Goal: Transaction & Acquisition: Purchase product/service

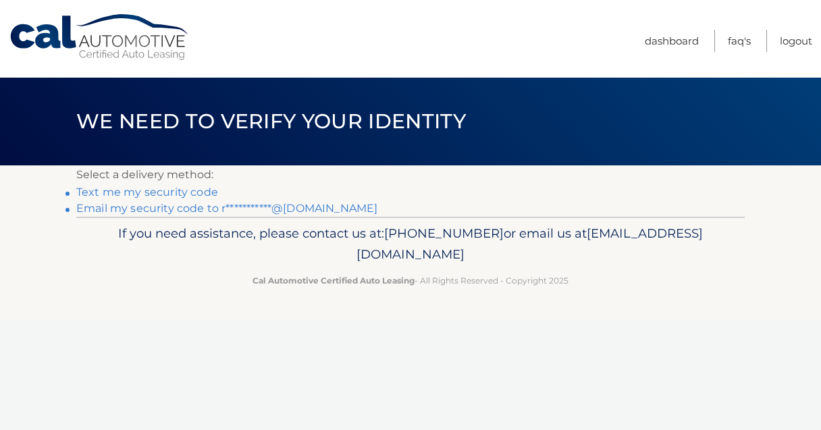
click at [300, 211] on link "**********" at bounding box center [226, 208] width 301 height 13
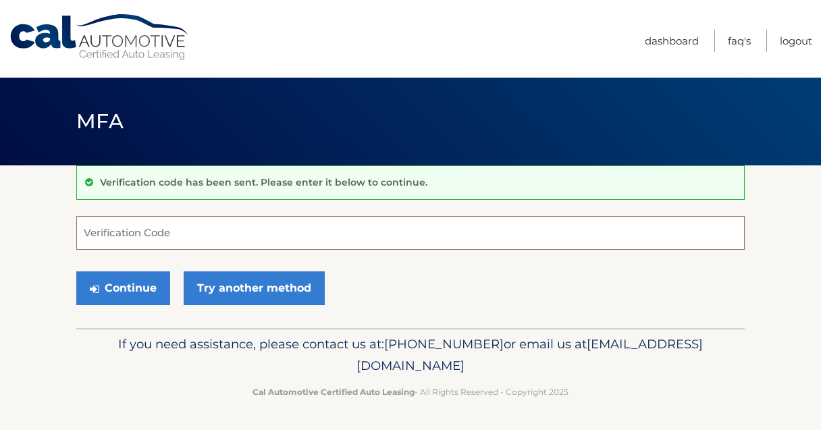
click at [217, 231] on input "Verification Code" at bounding box center [410, 233] width 668 height 34
paste input "281490"
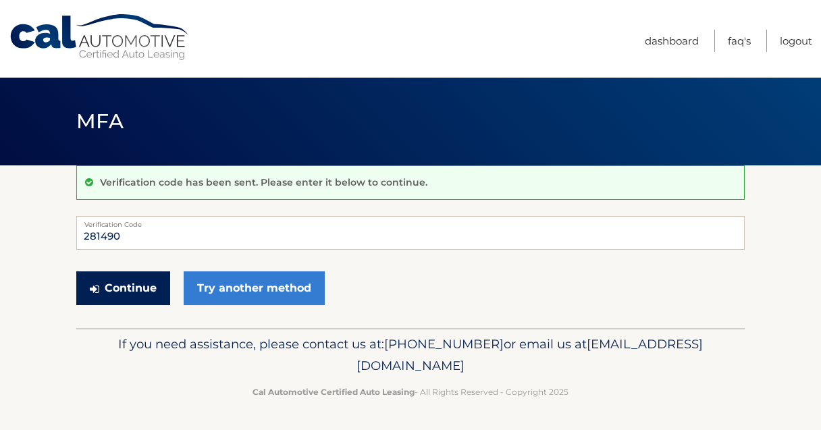
click at [123, 284] on button "Continue" at bounding box center [123, 288] width 94 height 34
type input "2"
type input "281490"
click at [136, 289] on button "Continue" at bounding box center [123, 288] width 94 height 34
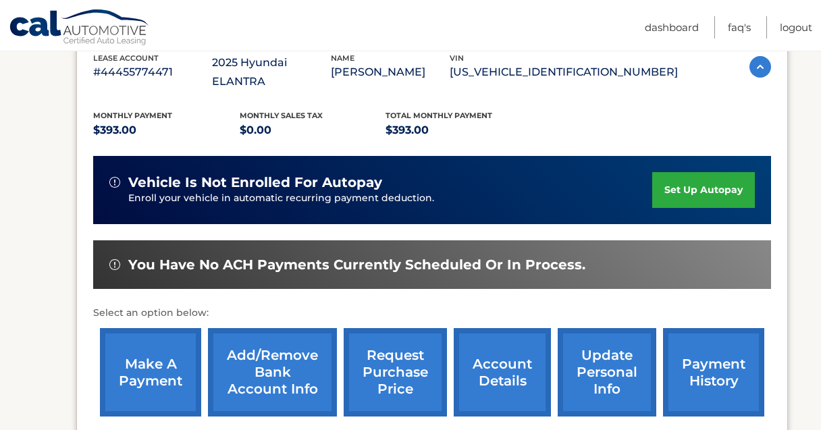
scroll to position [287, 0]
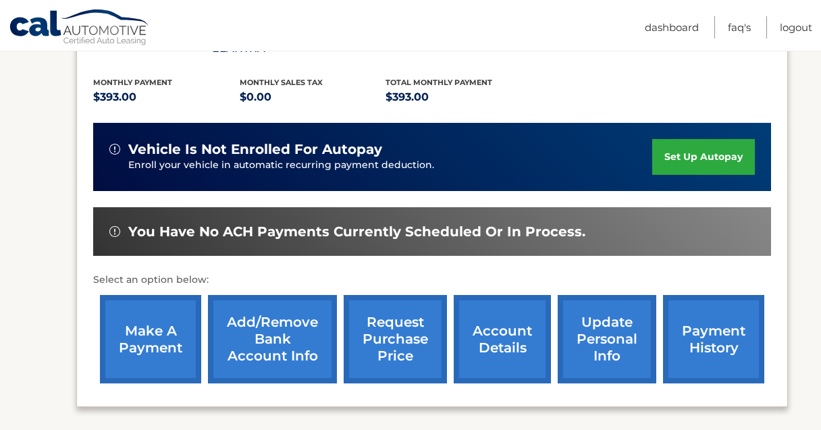
click at [155, 333] on link "make a payment" at bounding box center [150, 339] width 101 height 88
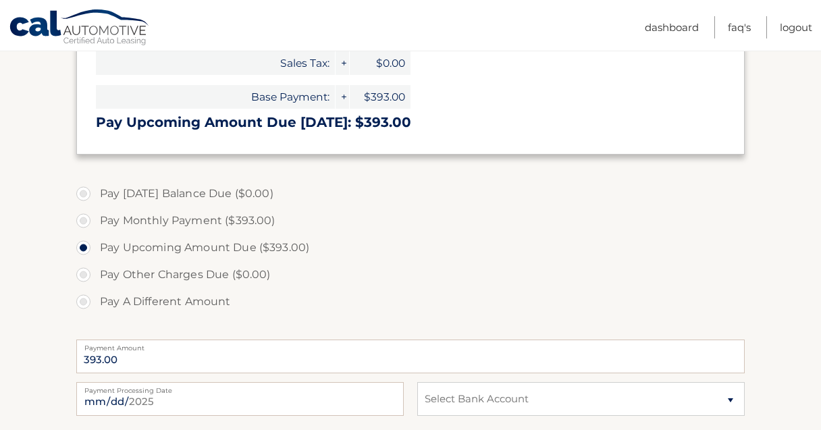
scroll to position [359, 0]
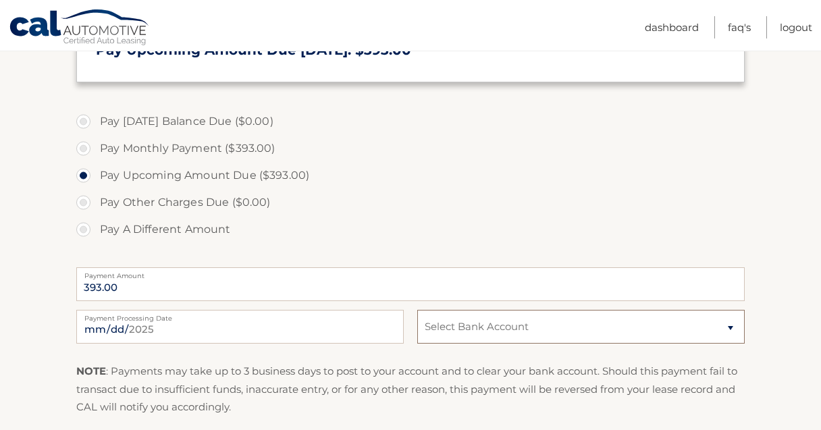
click at [417, 310] on select "Select Bank Account Checking UMB, NA *****5303 Checking BANK OF AMERICA, N.A. *…" at bounding box center [580, 327] width 327 height 34
select select "OTQwZDU1YTAtZDQ4OS00MWZjLTliNDktNjMzYjE0NGNhYzRj"
click option "Checking BANK OF AMERICA, N.A. *****4178" at bounding box center [0, 0] width 0 height 0
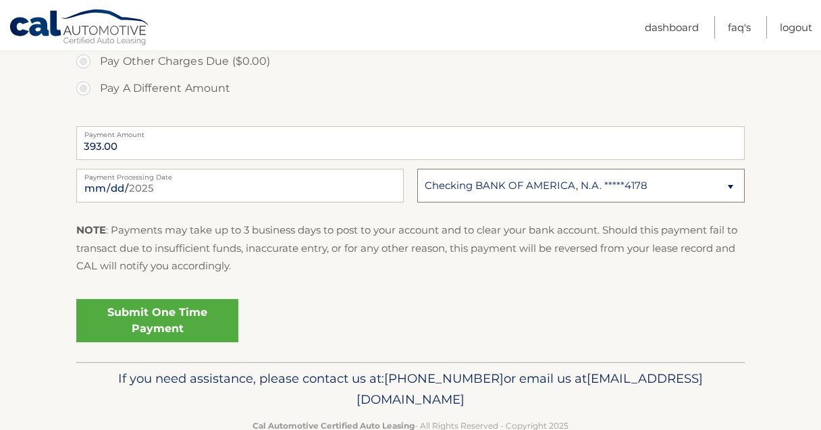
scroll to position [502, 0]
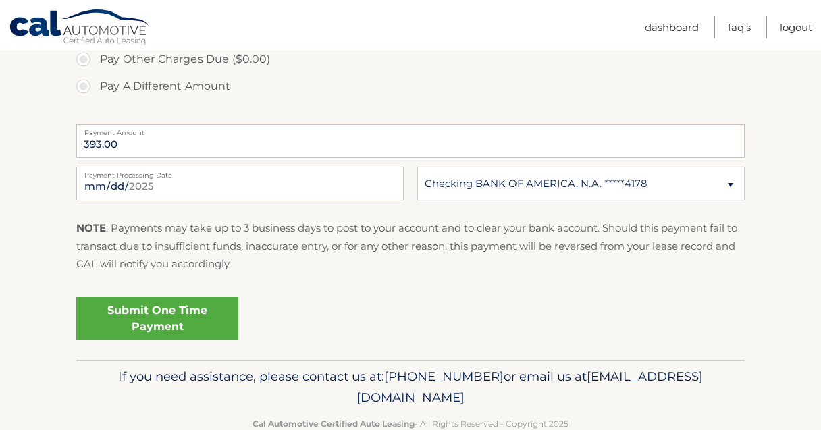
click at [130, 318] on link "Submit One Time Payment" at bounding box center [157, 318] width 162 height 43
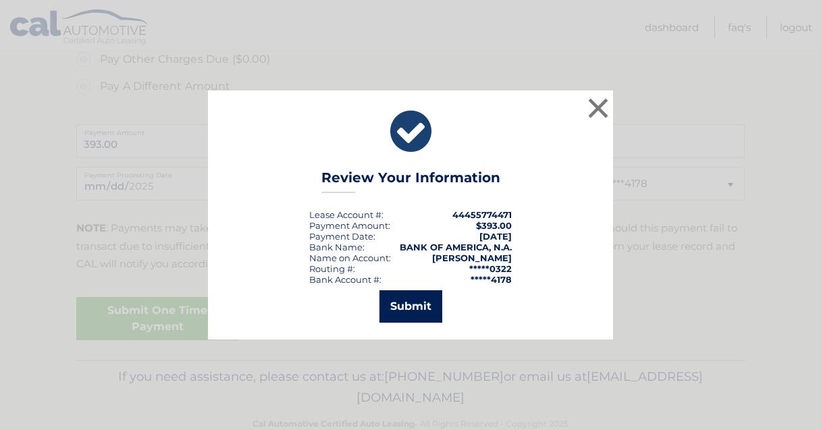
click at [404, 304] on button "Submit" at bounding box center [410, 306] width 63 height 32
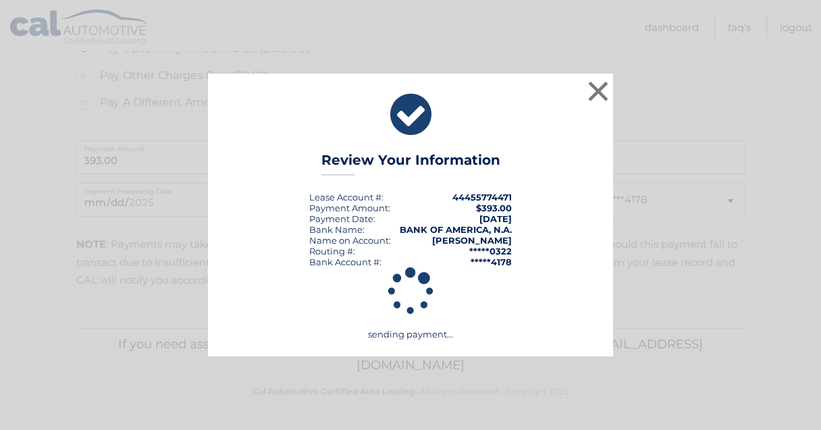
scroll to position [485, 0]
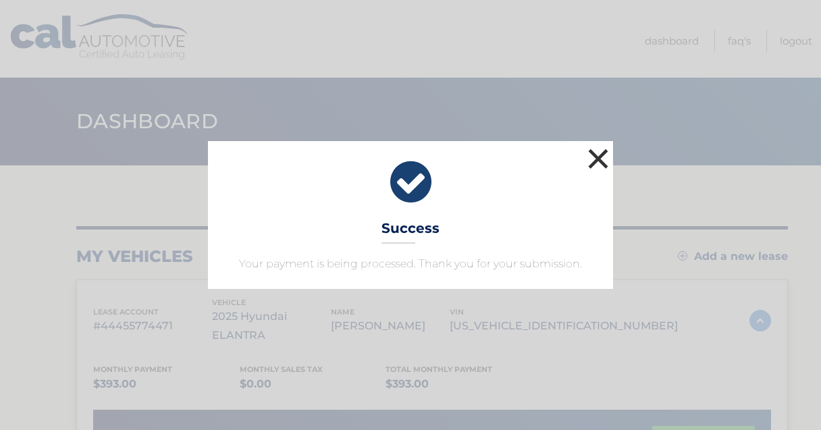
click at [601, 157] on button "×" at bounding box center [597, 158] width 27 height 27
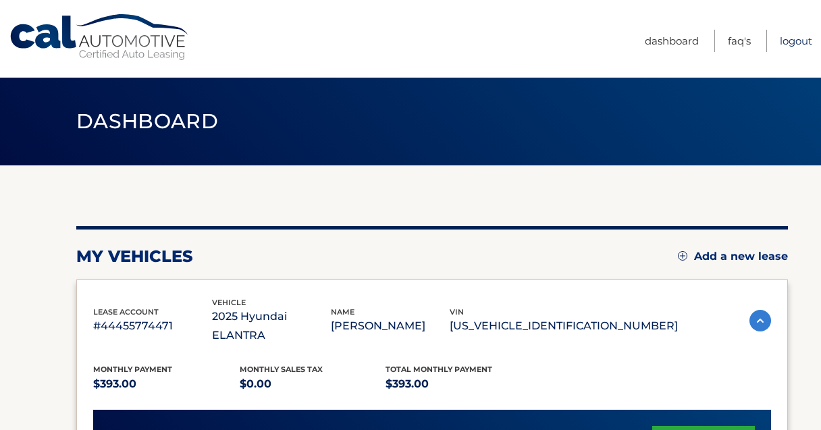
click at [796, 43] on link "Logout" at bounding box center [795, 41] width 32 height 22
